Goal: Task Accomplishment & Management: Use online tool/utility

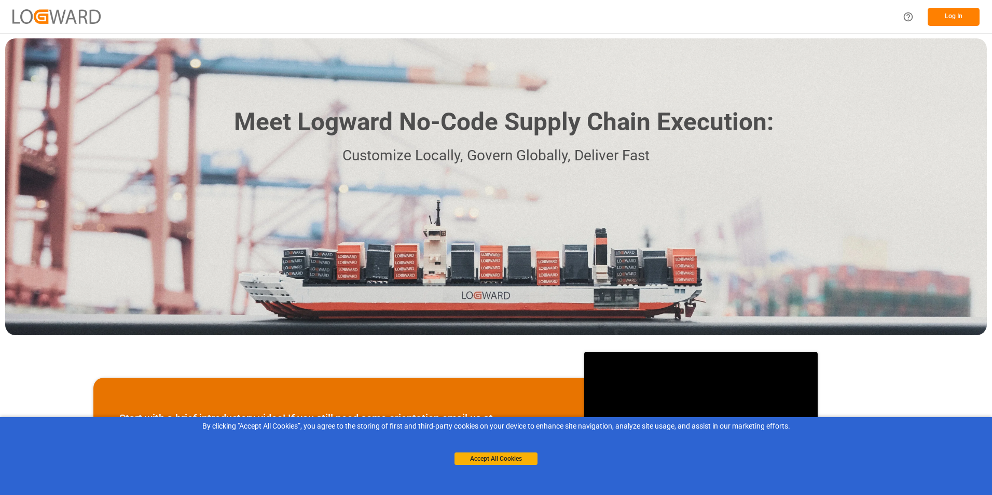
click at [967, 8] on button "Log In" at bounding box center [954, 17] width 52 height 18
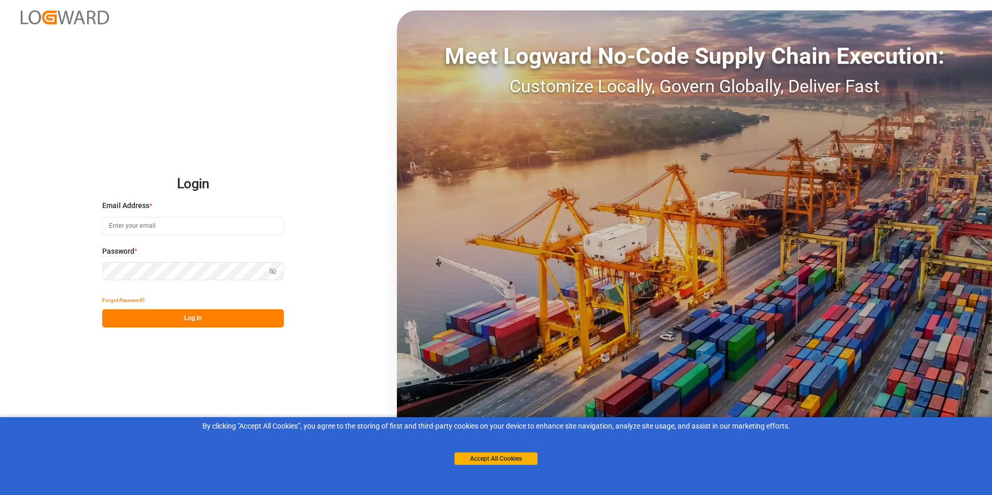
type input "Mtlinternational2@simard.ca"
click at [177, 322] on button "Log In" at bounding box center [193, 318] width 182 height 18
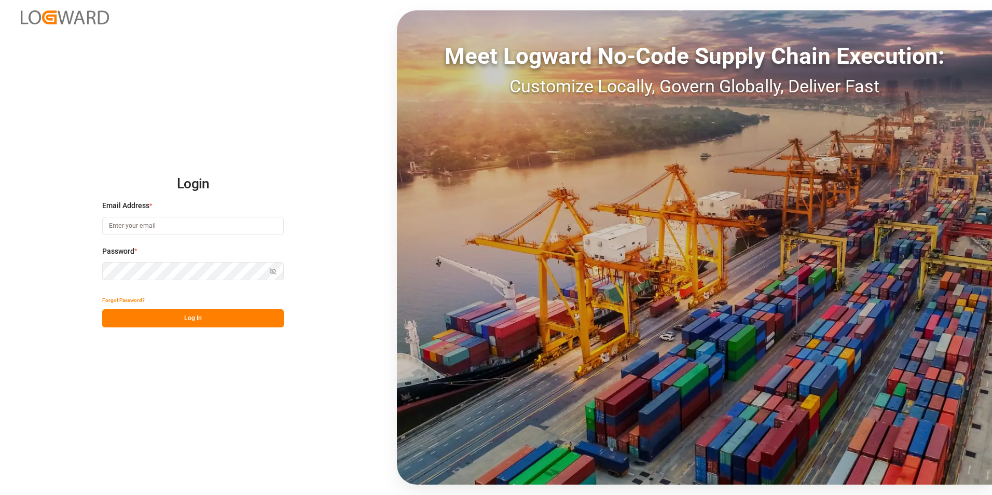
type input "[EMAIL_ADDRESS][PERSON_NAME][DOMAIN_NAME]"
click at [192, 315] on button "Log In" at bounding box center [193, 318] width 182 height 18
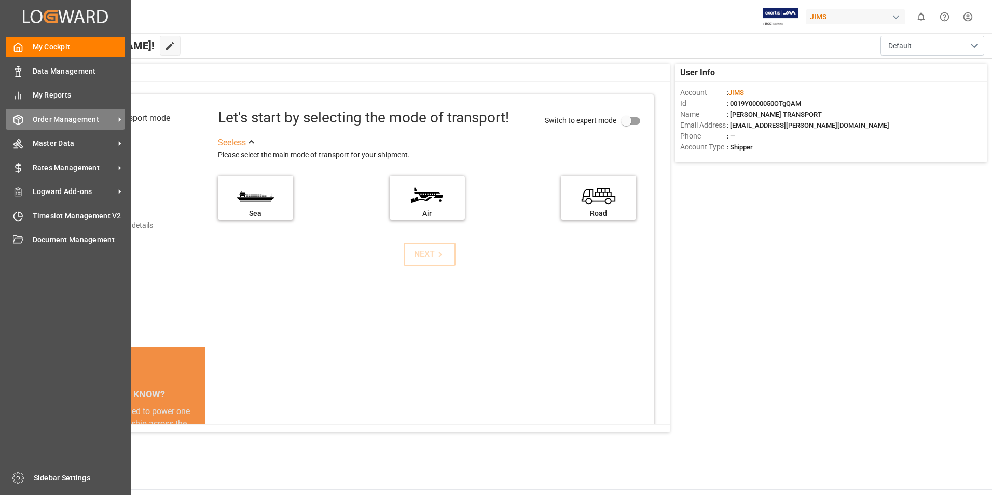
click at [47, 118] on span "Order Management" at bounding box center [74, 119] width 82 height 11
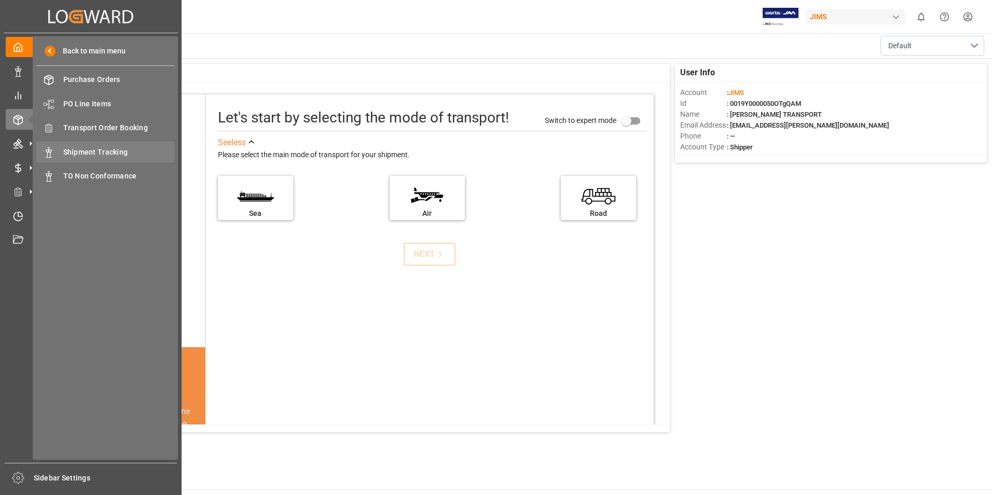
click at [104, 157] on span "Shipment Tracking" at bounding box center [119, 152] width 112 height 11
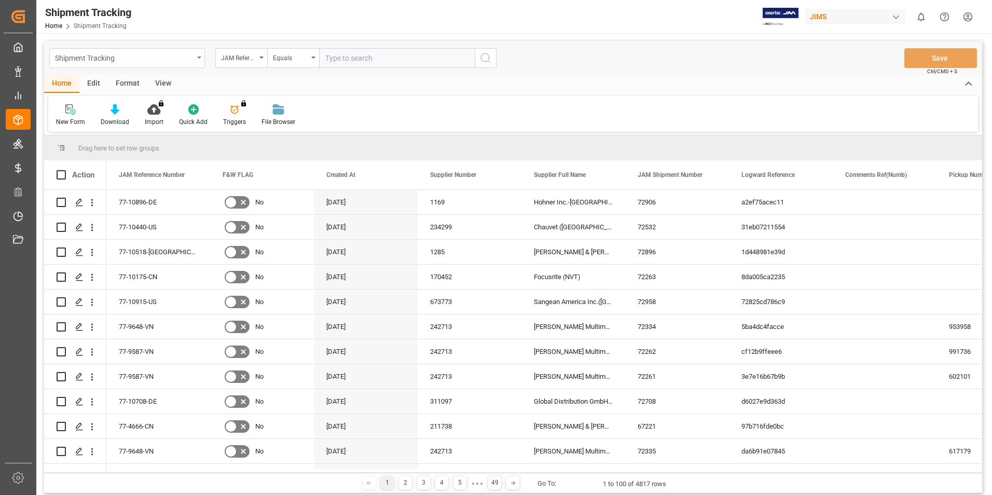
click at [119, 59] on div "Shipment Tracking" at bounding box center [124, 57] width 139 height 13
type input "77-10311-CN"
click at [380, 58] on input "text" at bounding box center [397, 58] width 156 height 20
paste input "77-10311-CN"
type input "77-10311-CN"
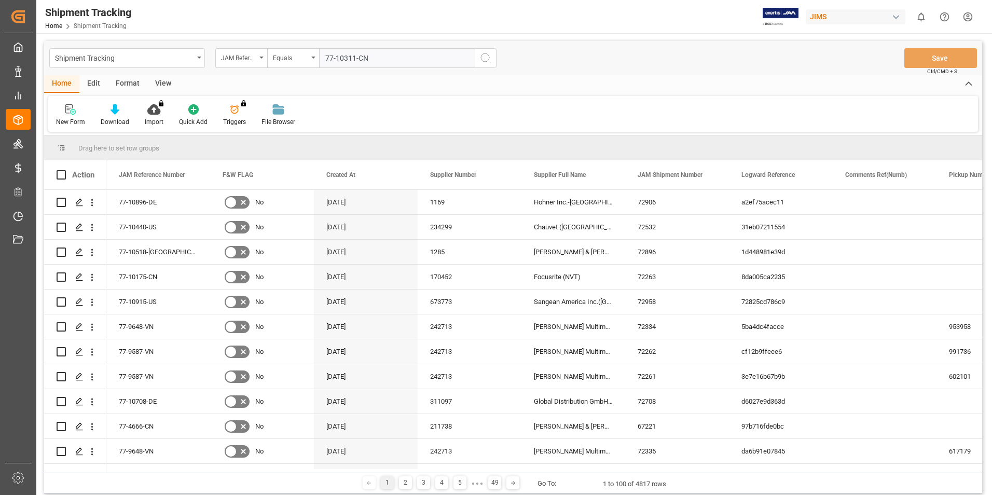
click at [484, 59] on icon "search button" at bounding box center [485, 58] width 12 height 12
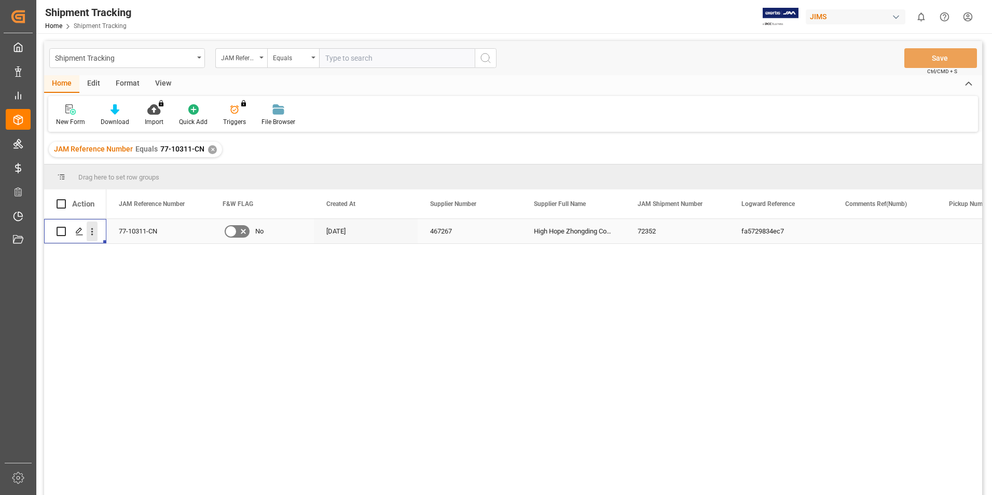
click at [89, 231] on icon "open menu" at bounding box center [92, 231] width 11 height 11
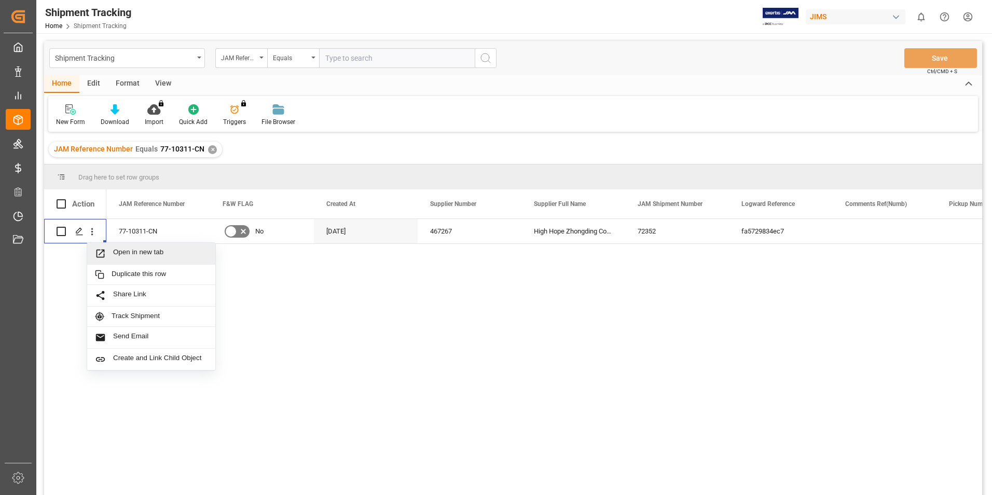
click at [330, 308] on div "77-10311-CN No 29.07.2025 467267 High Hope Zhongding Corp (Tianjin) 72352 fa572…" at bounding box center [544, 360] width 876 height 283
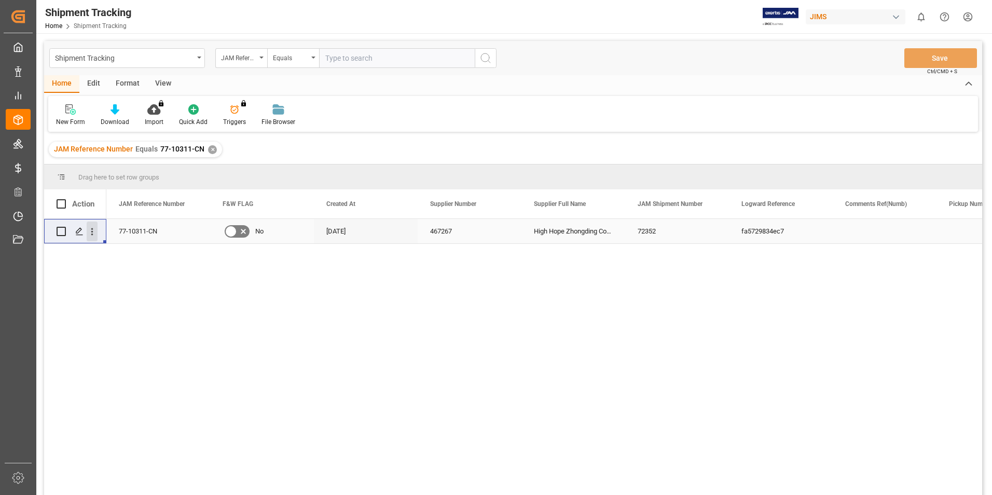
click at [93, 231] on icon "open menu" at bounding box center [92, 231] width 11 height 11
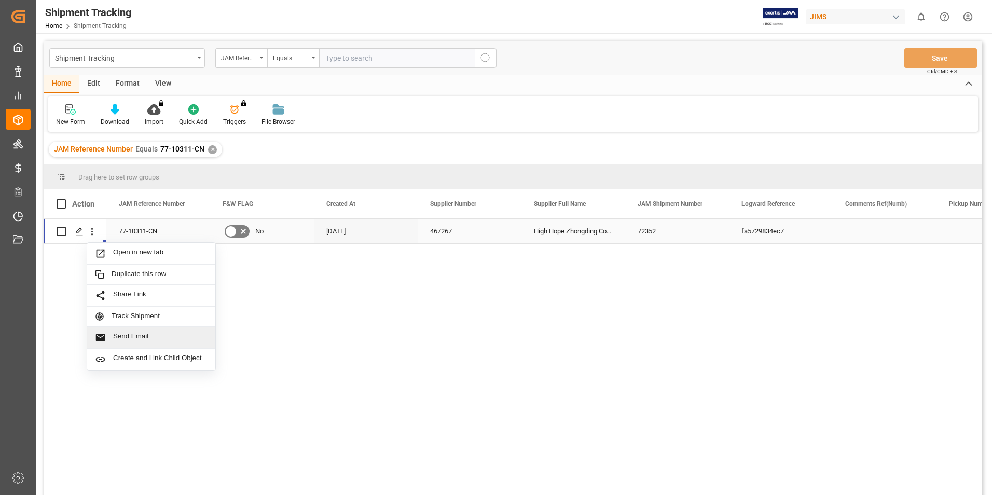
click at [379, 337] on div "77-10311-CN No 29.07.2025 467267 High Hope Zhongding Corp (Tianjin) 72352 fa572…" at bounding box center [544, 360] width 876 height 283
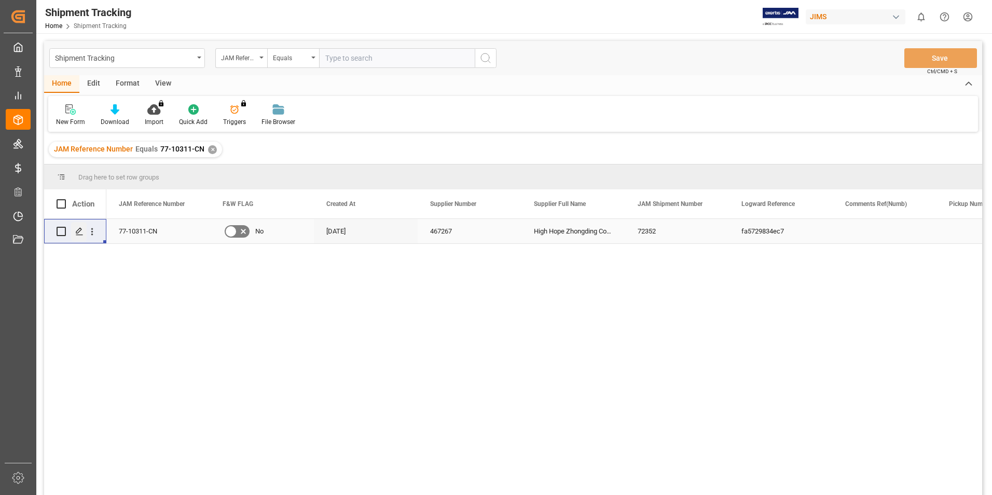
click at [80, 228] on polygon "Press SPACE to select this row." at bounding box center [78, 230] width 5 height 5
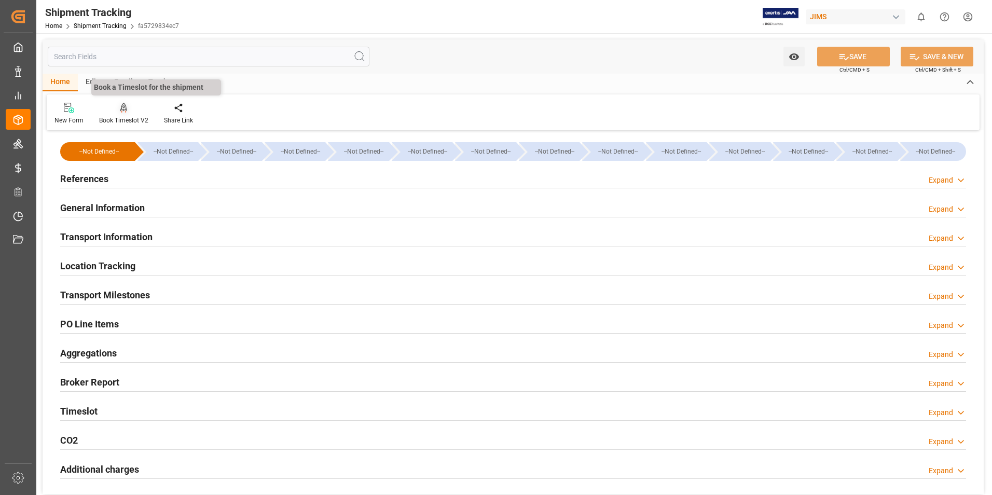
click at [121, 117] on div "Book Timeslot V2" at bounding box center [123, 120] width 49 height 9
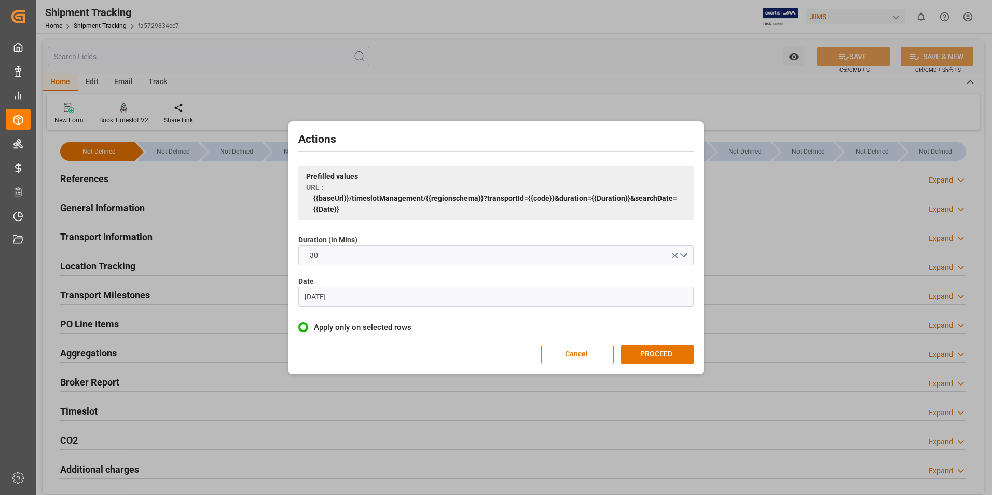
click at [353, 298] on input "07.06.2023" at bounding box center [495, 297] width 395 height 20
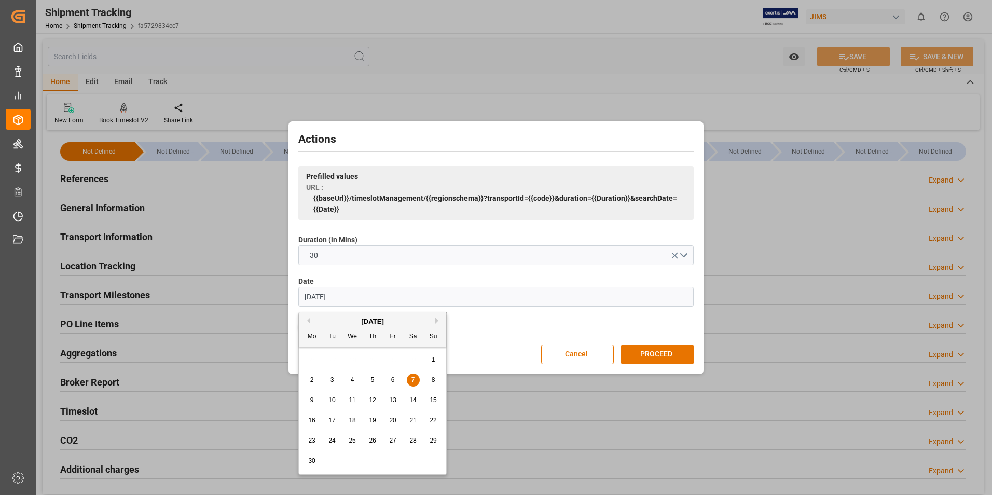
drag, startPoint x: 310, startPoint y: 297, endPoint x: 321, endPoint y: 271, distance: 28.6
click at [310, 297] on input "07.06.2025" at bounding box center [495, 297] width 395 height 20
click at [323, 297] on input "09.06.2025" at bounding box center [495, 297] width 395 height 20
click at [323, 296] on input "09.06.2025" at bounding box center [495, 297] width 395 height 20
click at [374, 377] on span "11" at bounding box center [372, 379] width 7 height 7
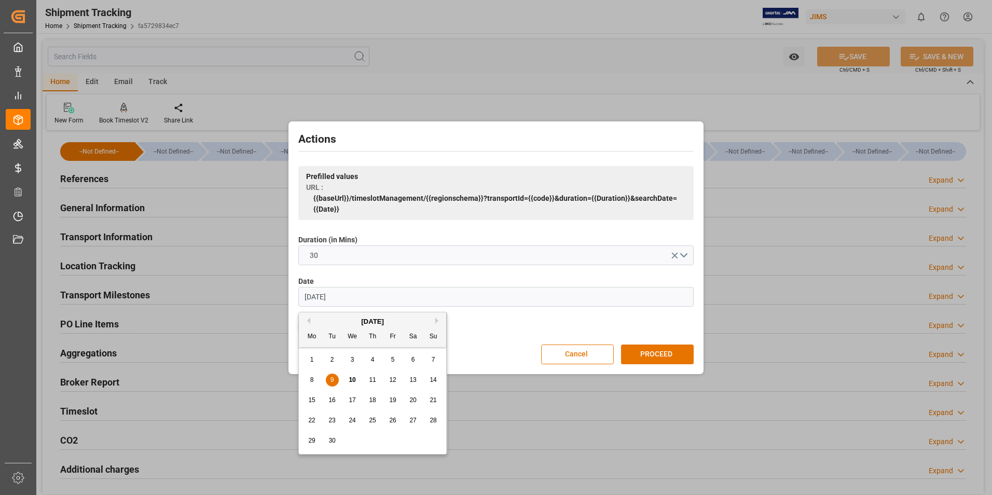
type input "[DATE]"
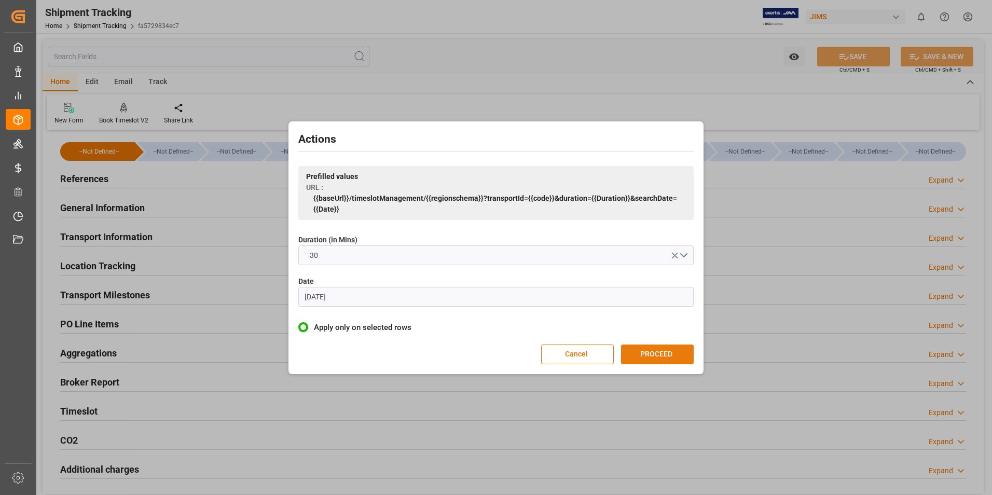
click at [652, 353] on button "PROCEED" at bounding box center [657, 354] width 73 height 20
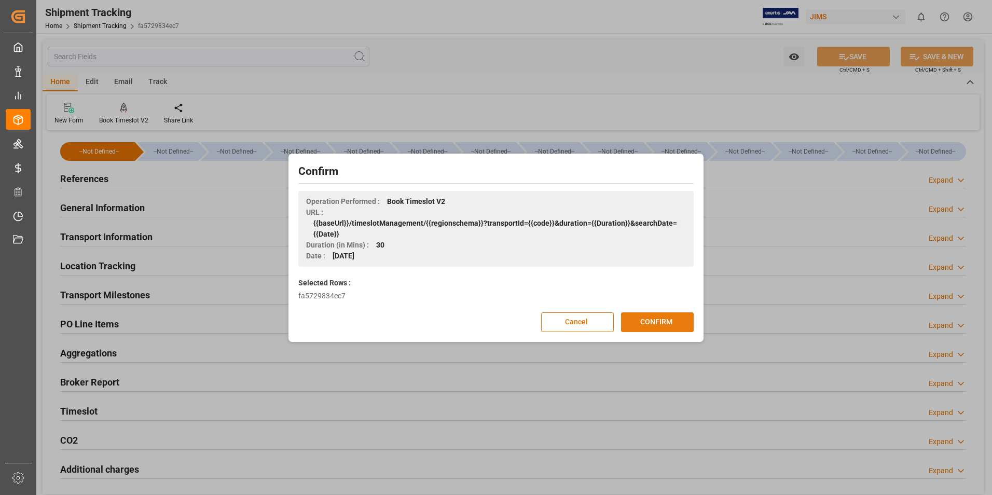
click at [652, 321] on button "CONFIRM" at bounding box center [657, 322] width 73 height 20
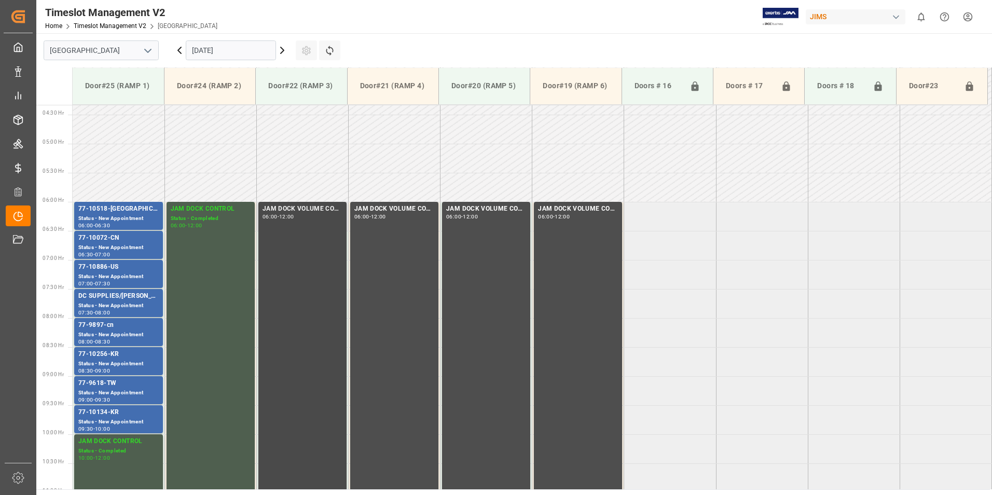
scroll to position [251, 0]
click at [281, 48] on icon at bounding box center [282, 50] width 3 height 6
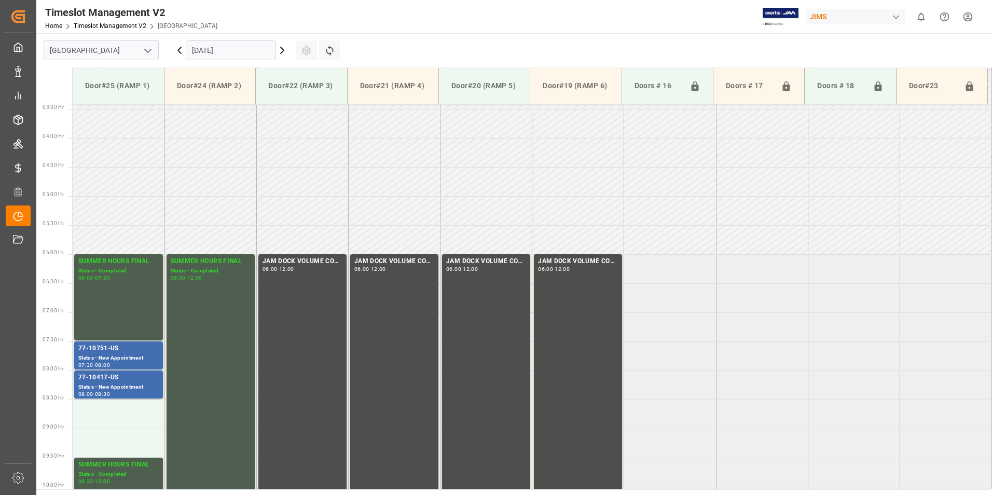
scroll to position [355, 0]
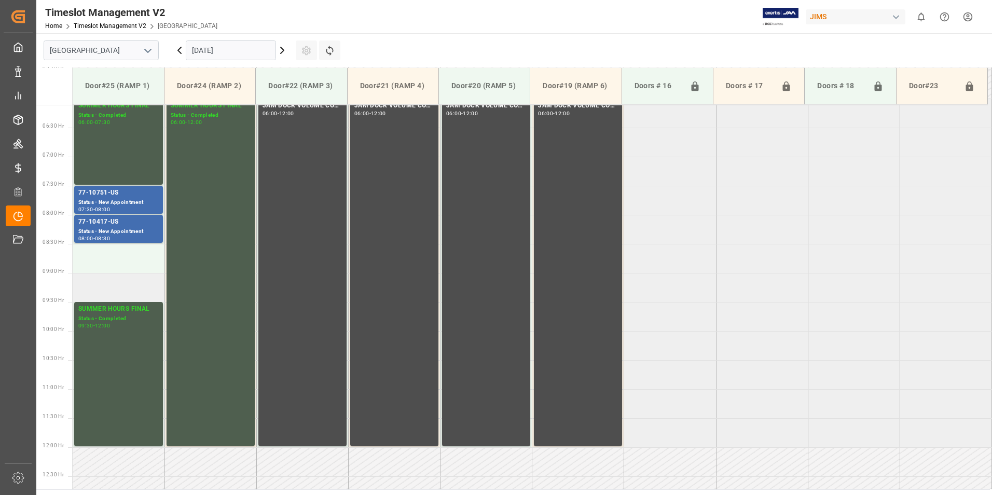
click at [121, 293] on td at bounding box center [119, 287] width 92 height 29
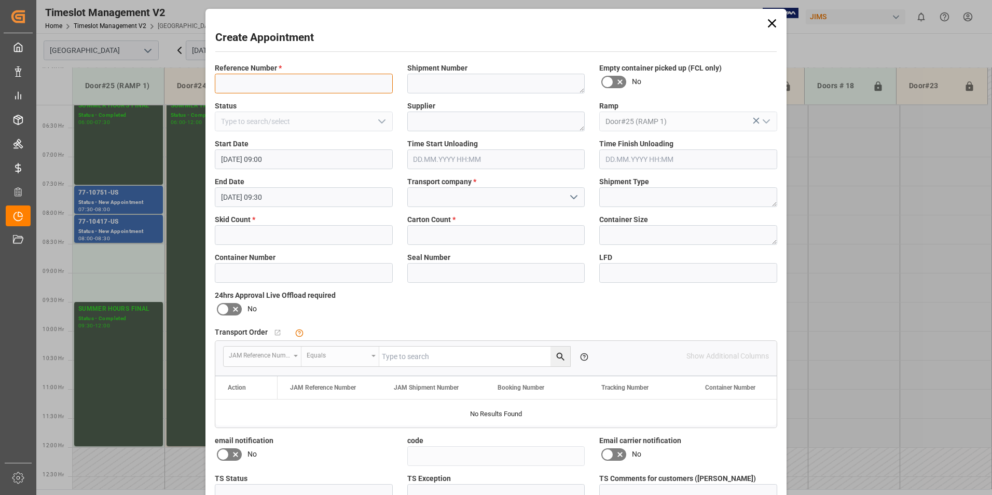
click at [266, 85] on input at bounding box center [304, 84] width 178 height 20
paste input "77-10311-CN"
type input "77-10311-CN"
click at [442, 199] on input at bounding box center [496, 197] width 178 height 20
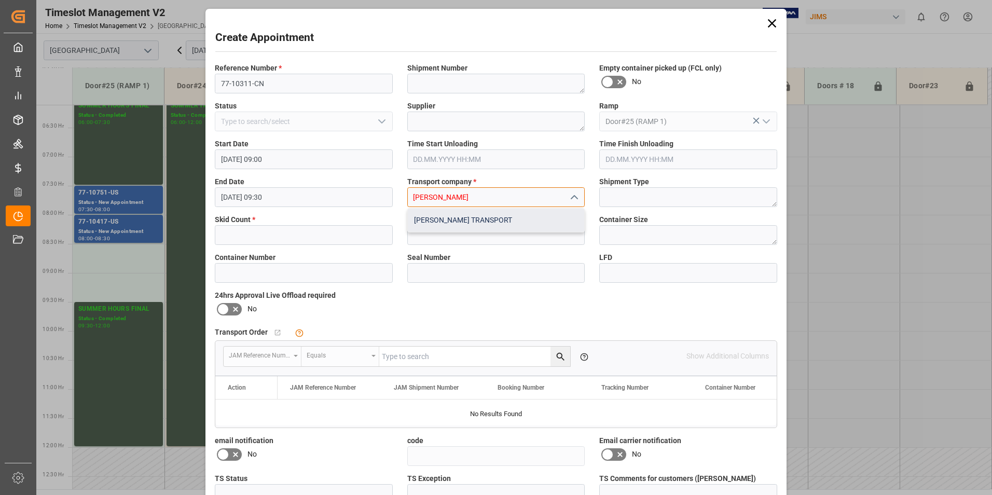
click at [441, 228] on div "[PERSON_NAME] TRANSPORT" at bounding box center [496, 220] width 177 height 23
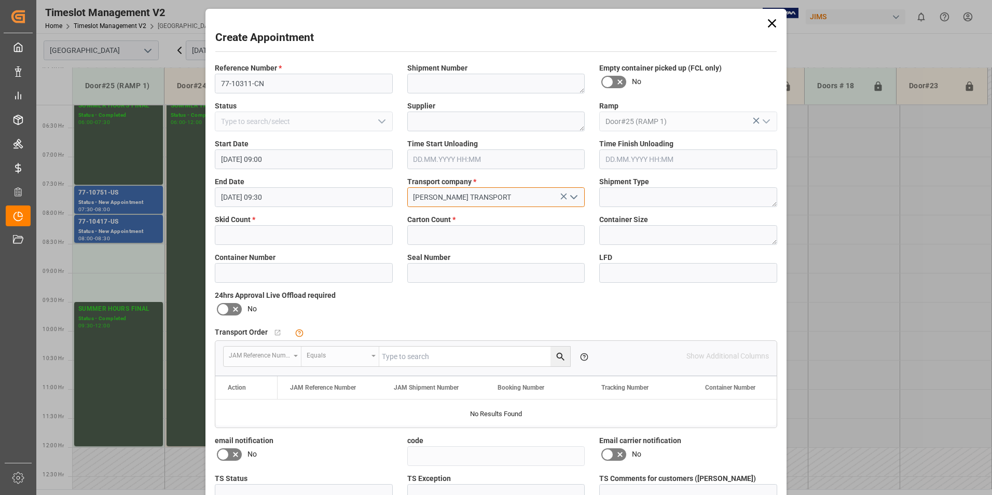
type input "[PERSON_NAME] TRANSPORT"
click at [440, 235] on input "text" at bounding box center [496, 235] width 178 height 20
type input "102"
click at [436, 269] on input at bounding box center [496, 273] width 178 height 20
click at [299, 236] on input "text" at bounding box center [304, 235] width 178 height 20
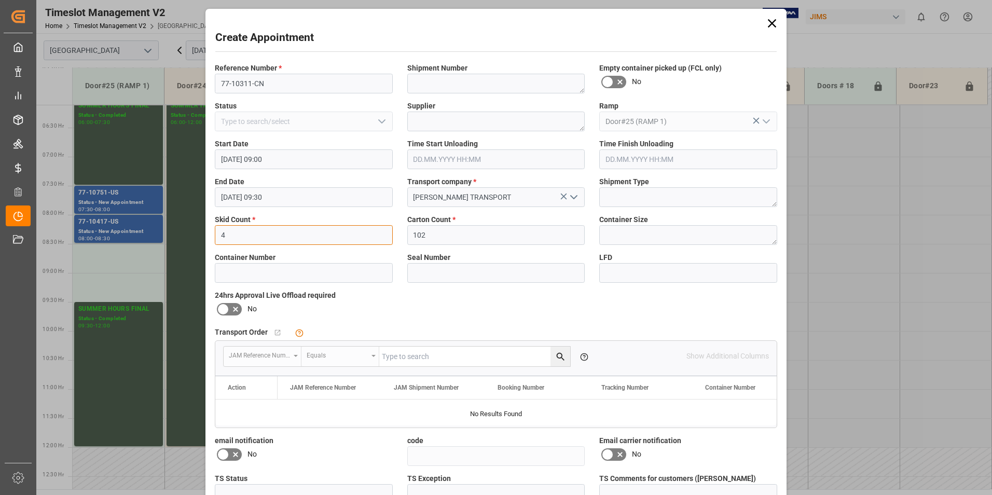
type input "4"
click at [460, 277] on input at bounding box center [496, 273] width 178 height 20
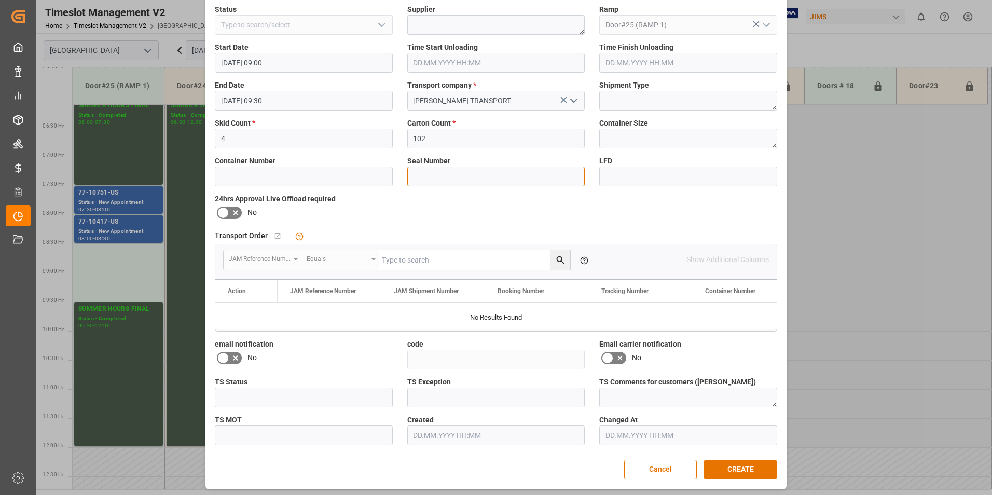
scroll to position [100, 0]
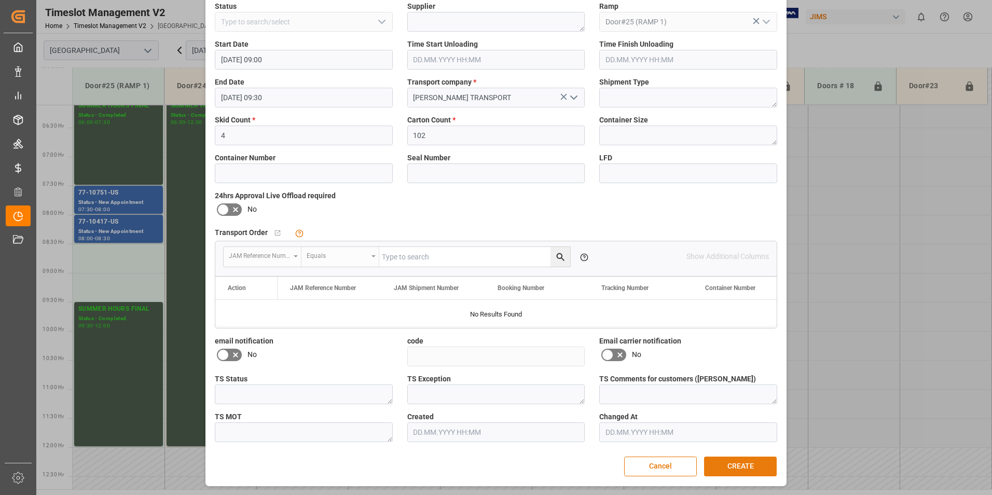
click at [737, 467] on button "CREATE" at bounding box center [740, 467] width 73 height 20
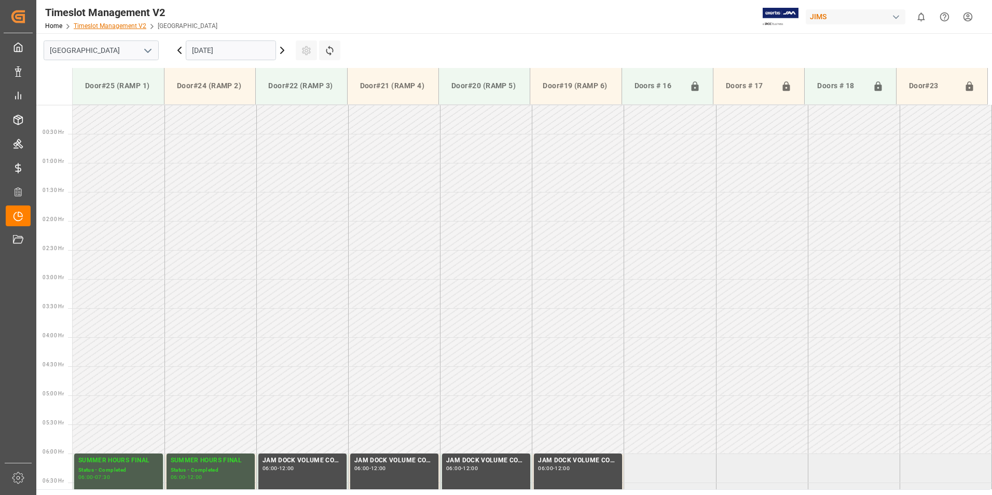
click at [117, 27] on link "Timeslot Management V2" at bounding box center [110, 25] width 73 height 7
click at [54, 25] on link "Home" at bounding box center [53, 25] width 17 height 7
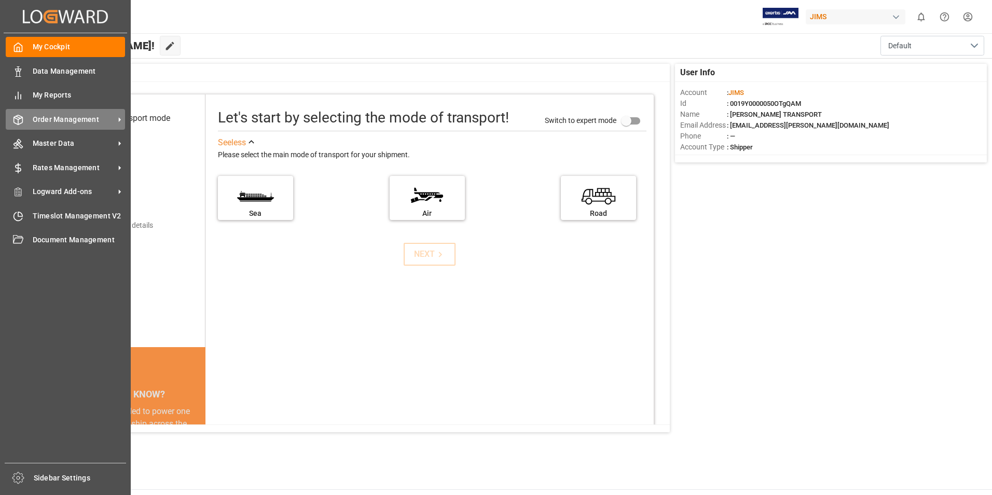
click at [51, 120] on span "Order Management" at bounding box center [74, 119] width 82 height 11
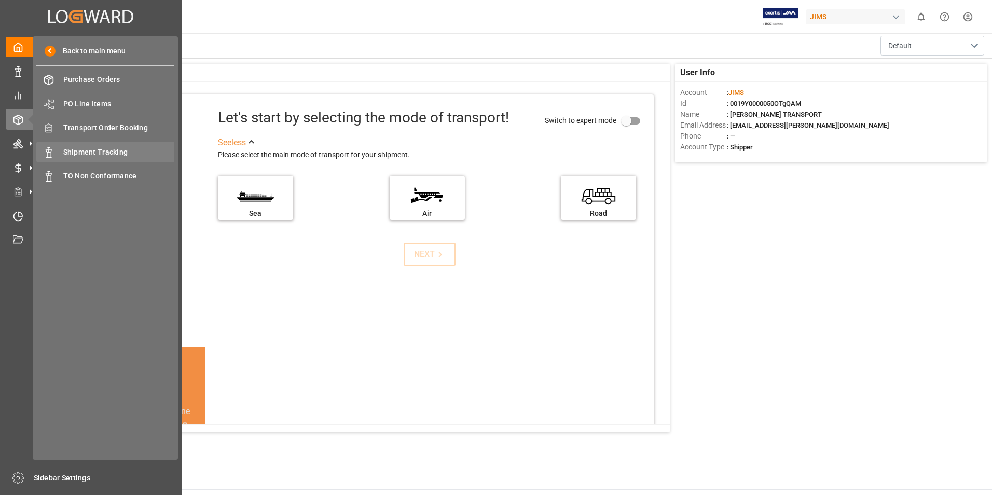
click at [104, 153] on span "Shipment Tracking" at bounding box center [119, 152] width 112 height 11
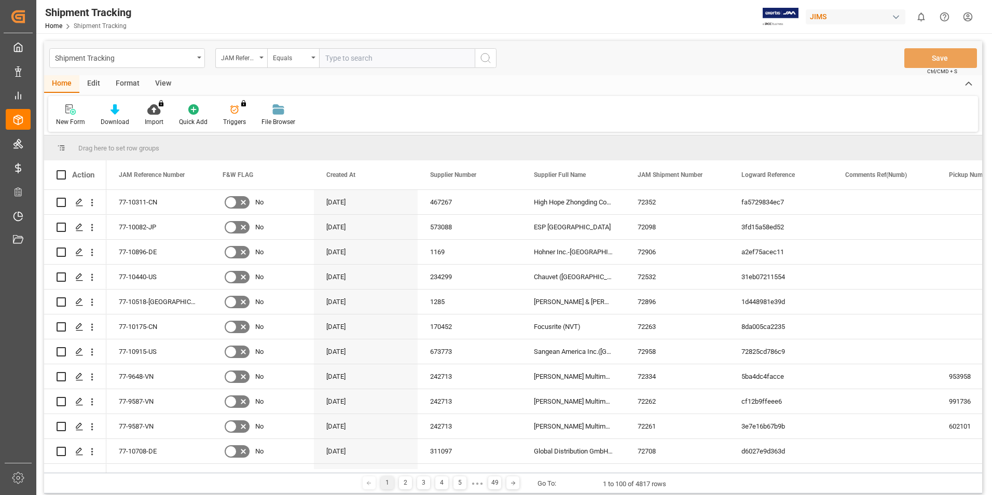
click at [356, 59] on input "text" at bounding box center [397, 58] width 156 height 20
type input "77-9986-JP"
click at [485, 58] on icon "search button" at bounding box center [485, 58] width 12 height 12
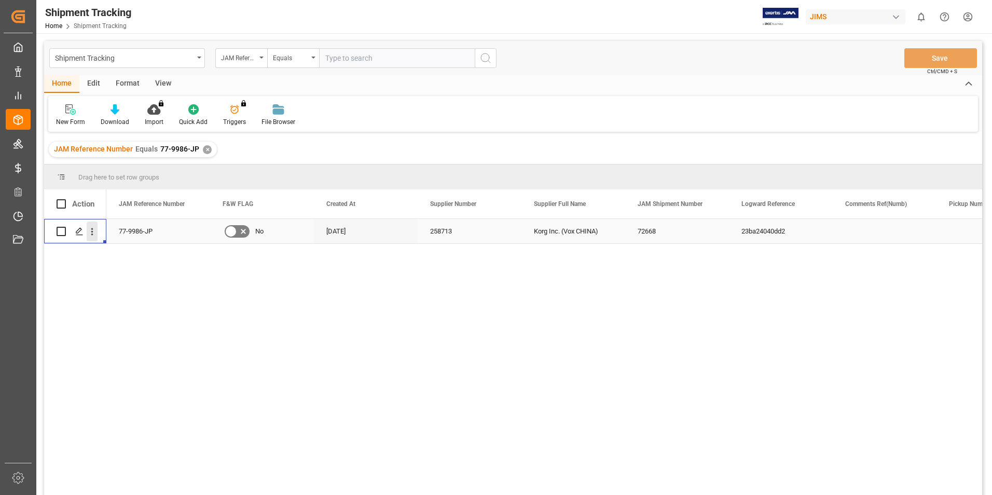
click at [91, 232] on icon "open menu" at bounding box center [92, 231] width 11 height 11
click at [87, 232] on icon "close menu" at bounding box center [92, 231] width 11 height 11
click at [88, 232] on icon "open menu" at bounding box center [92, 231] width 11 height 11
click at [79, 230] on icon "Press SPACE to select this row." at bounding box center [79, 231] width 8 height 8
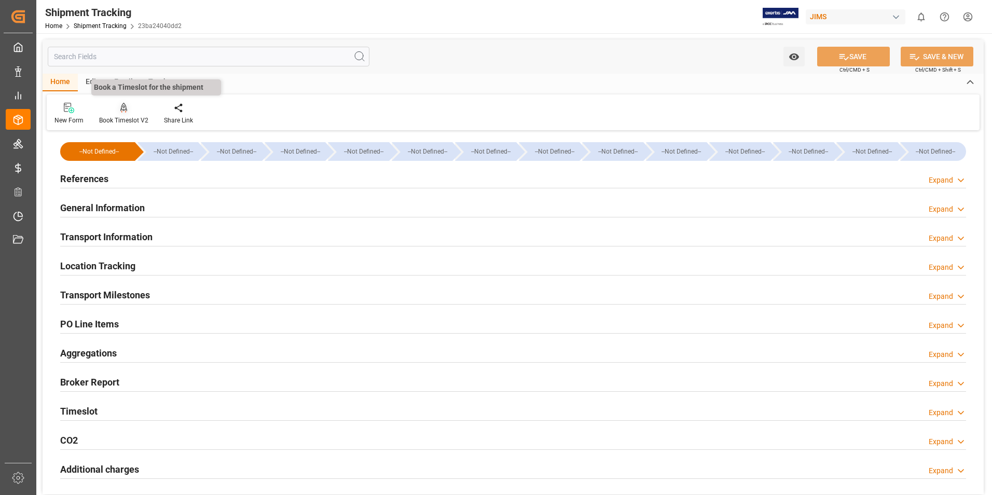
click at [122, 116] on div "Book Timeslot V2" at bounding box center [123, 120] width 49 height 9
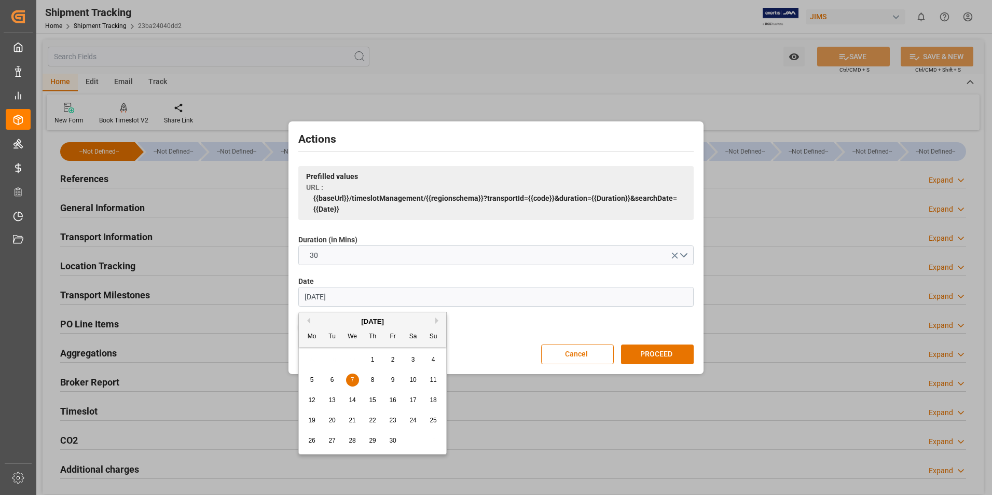
click at [332, 300] on input "07.06.2023" at bounding box center [495, 297] width 395 height 20
click at [356, 296] on input "07.06.2023" at bounding box center [495, 297] width 395 height 20
click at [321, 294] on input "07.06.2025" at bounding box center [495, 297] width 395 height 20
click at [312, 293] on input "07.09.2025" at bounding box center [495, 297] width 395 height 20
click at [371, 381] on span "11" at bounding box center [372, 379] width 7 height 7
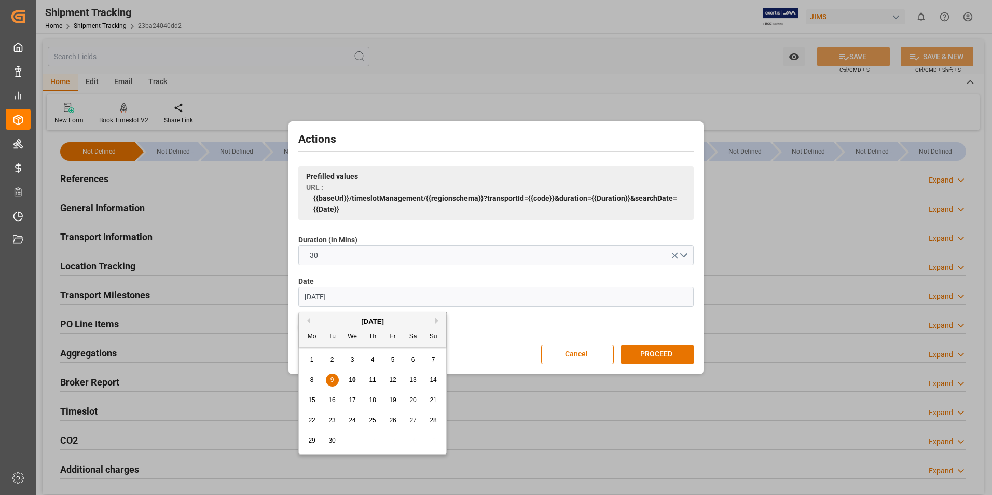
type input "[DATE]"
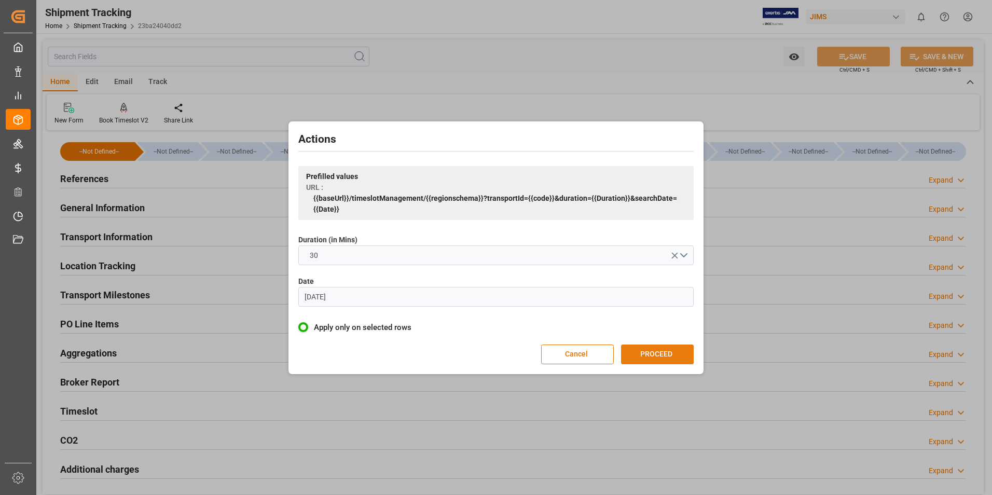
click at [663, 351] on button "PROCEED" at bounding box center [657, 354] width 73 height 20
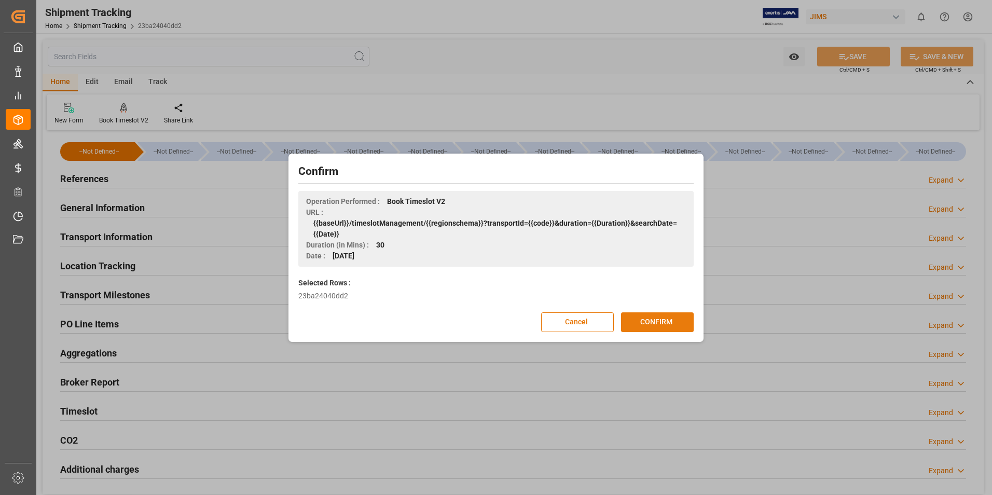
click at [650, 321] on button "CONFIRM" at bounding box center [657, 322] width 73 height 20
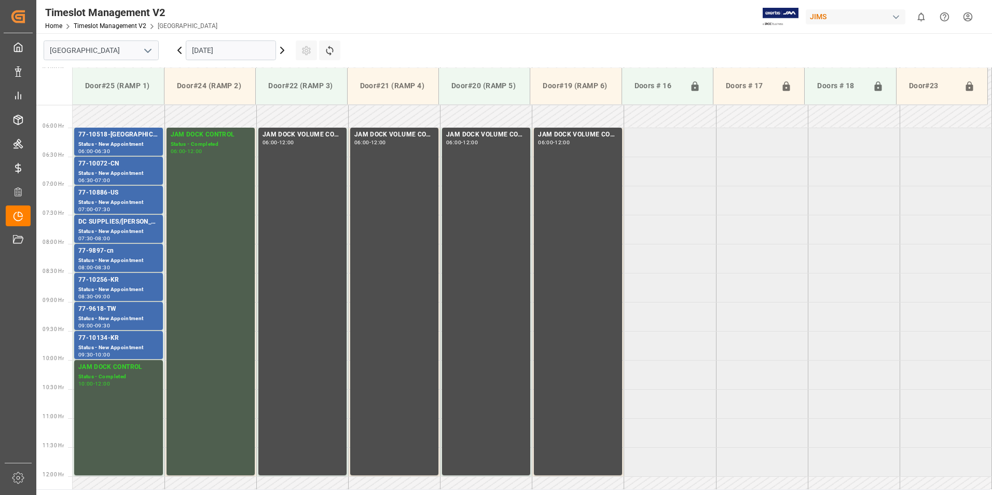
scroll to position [199, 0]
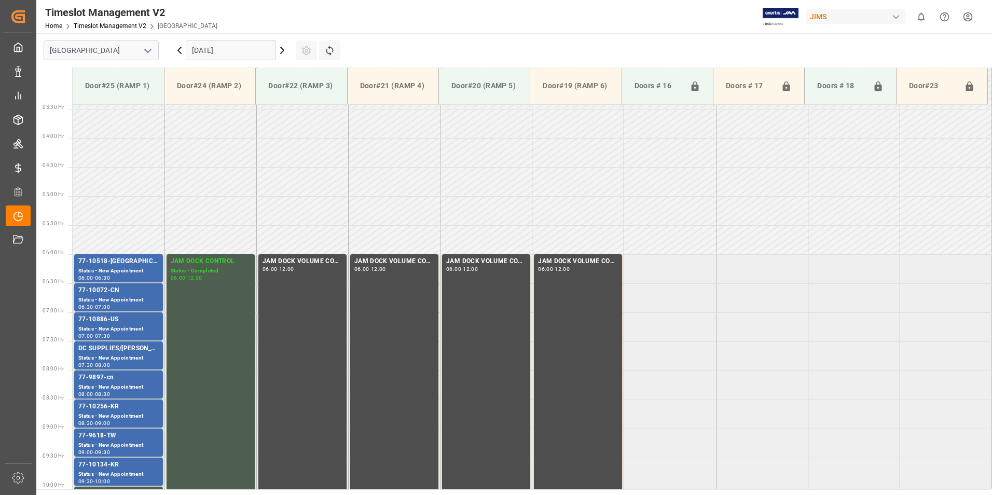
click at [229, 51] on input "[DATE]" at bounding box center [231, 50] width 90 height 20
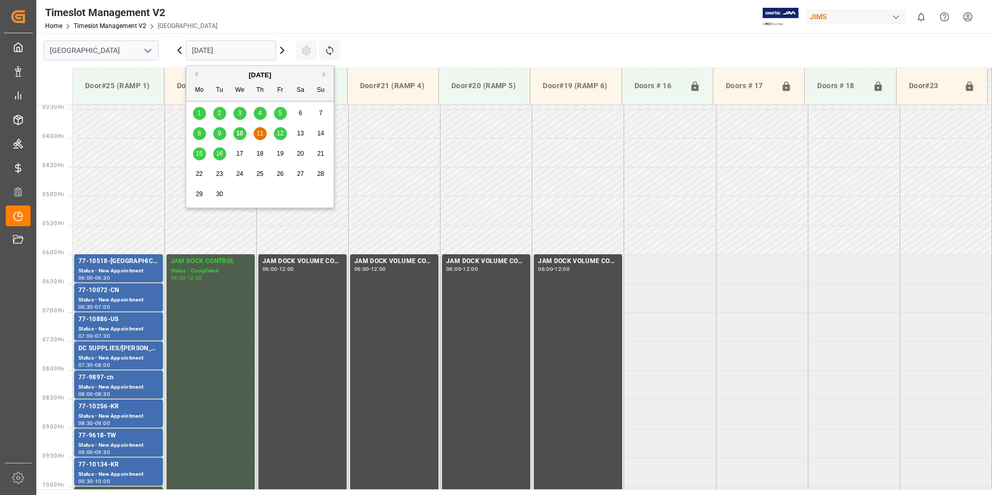
click at [283, 132] on span "12" at bounding box center [280, 133] width 7 height 7
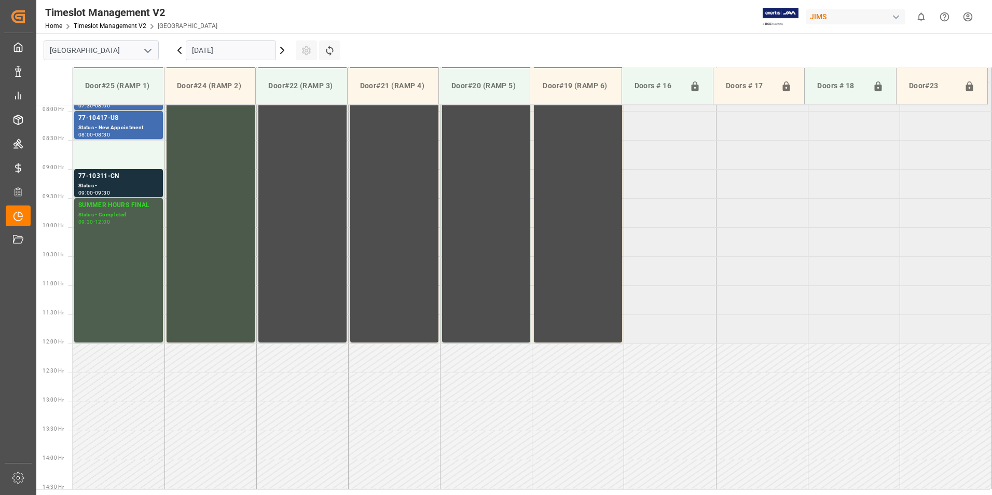
scroll to position [407, 0]
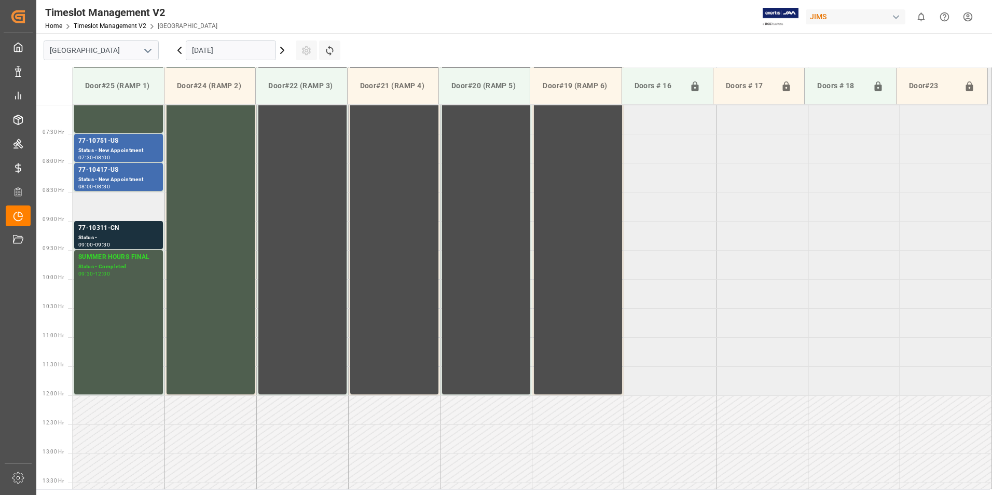
click at [100, 214] on td at bounding box center [119, 206] width 92 height 29
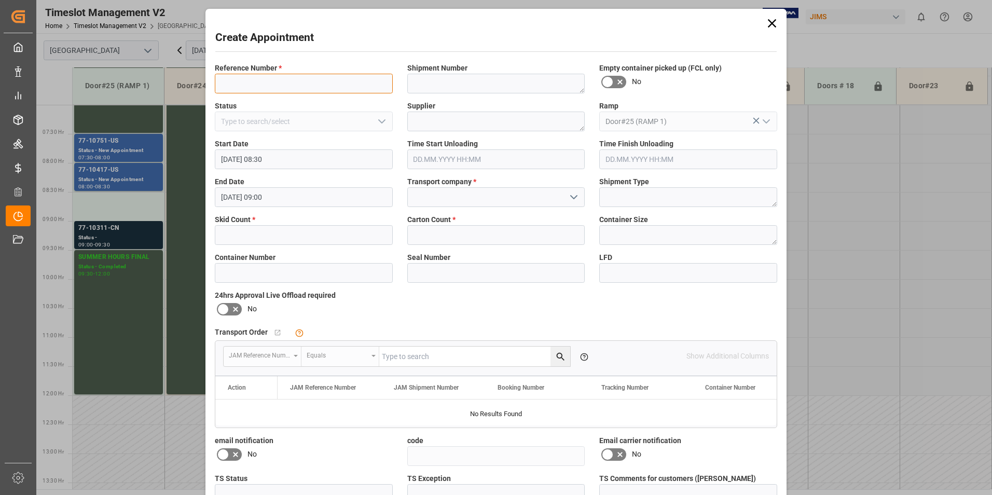
click at [277, 80] on input at bounding box center [304, 84] width 178 height 20
paste input "77-9986-JP"
type input "77-9986-JP"
click at [451, 194] on input at bounding box center [496, 197] width 178 height 20
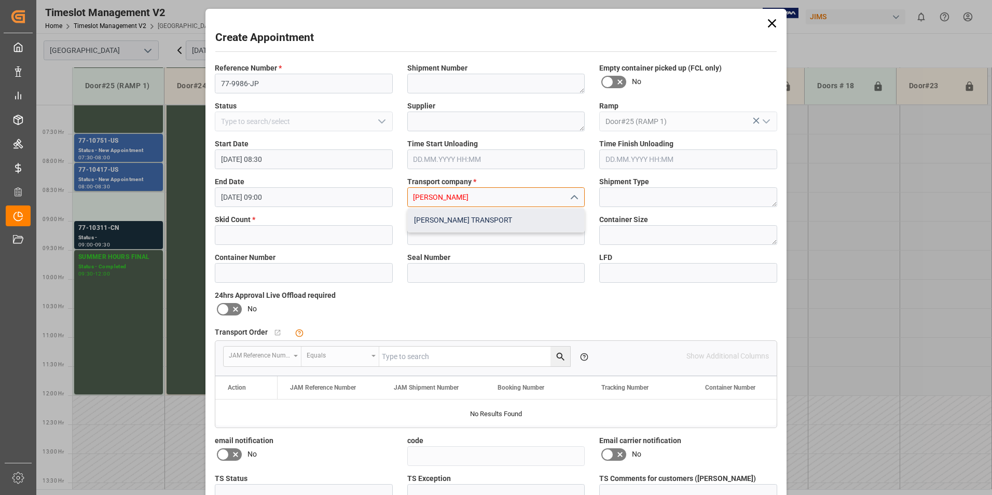
click at [458, 220] on div "[PERSON_NAME] TRANSPORT" at bounding box center [496, 220] width 177 height 23
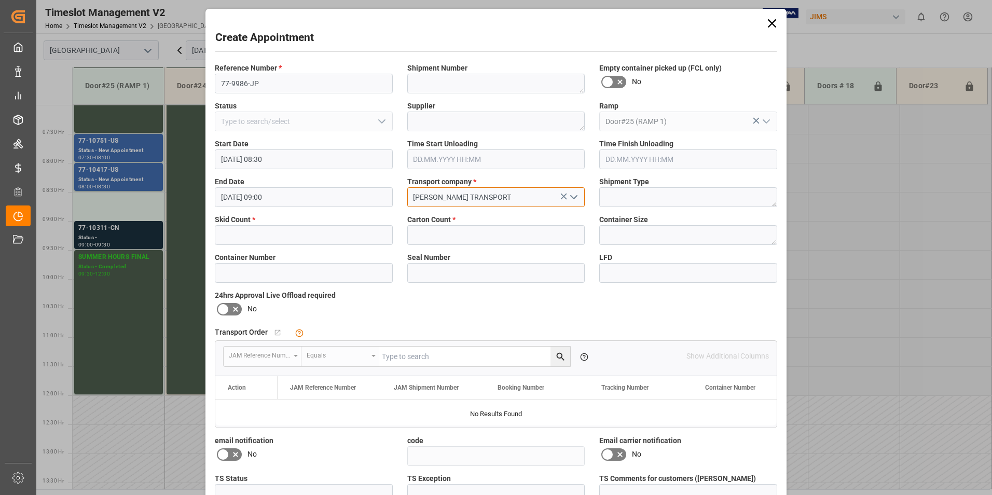
type input "[PERSON_NAME] TRANSPORT"
click at [234, 232] on input "text" at bounding box center [304, 235] width 178 height 20
type input "5"
click at [428, 234] on input "text" at bounding box center [496, 235] width 178 height 20
type input "25"
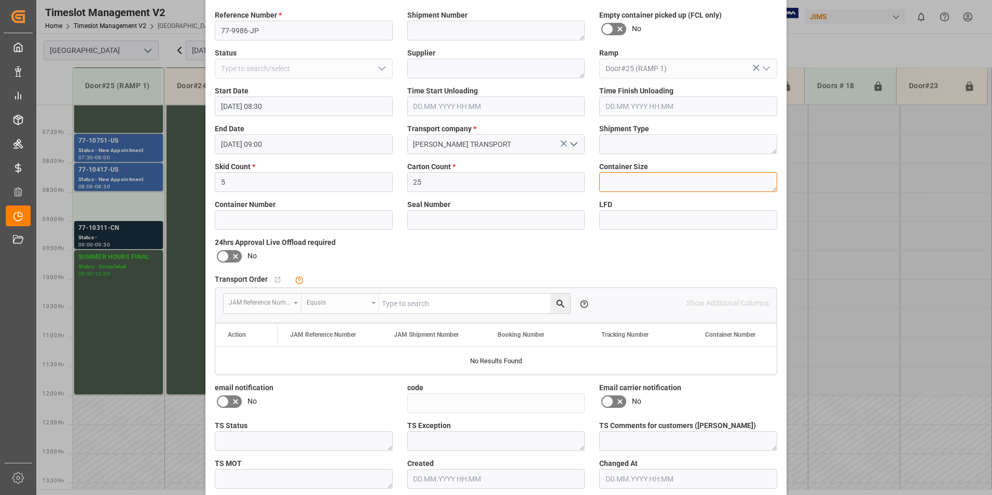
scroll to position [100, 0]
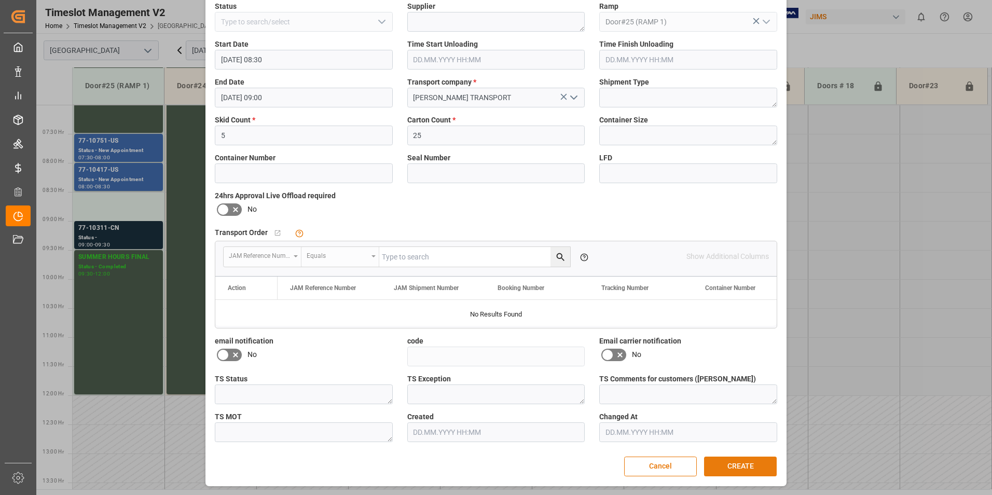
click at [741, 464] on button "CREATE" at bounding box center [740, 467] width 73 height 20
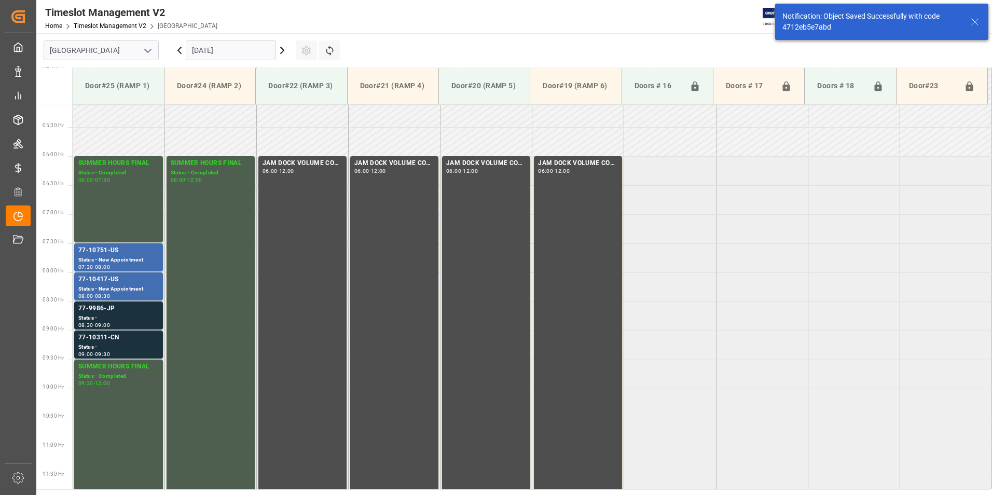
scroll to position [401, 0]
